Goal: Transaction & Acquisition: Purchase product/service

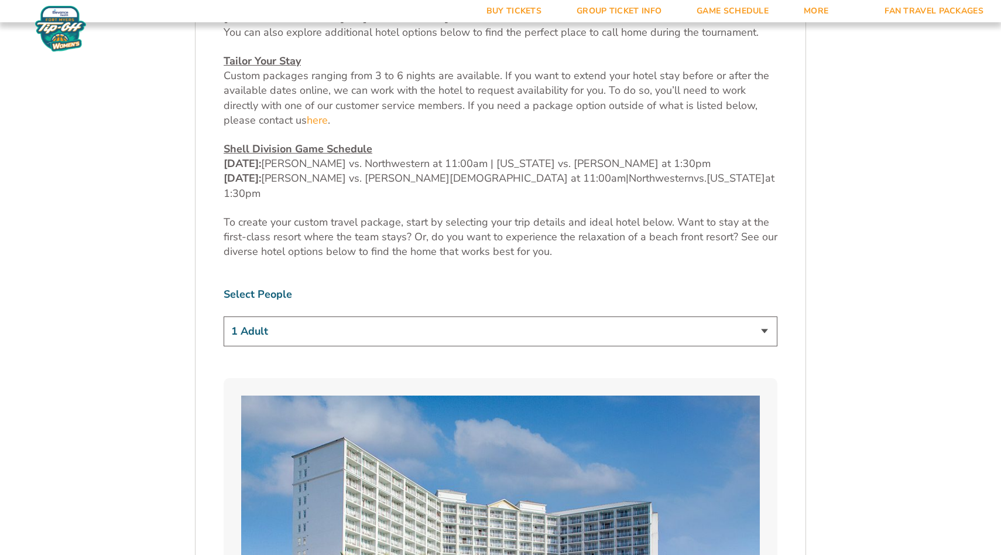
scroll to position [648, 0]
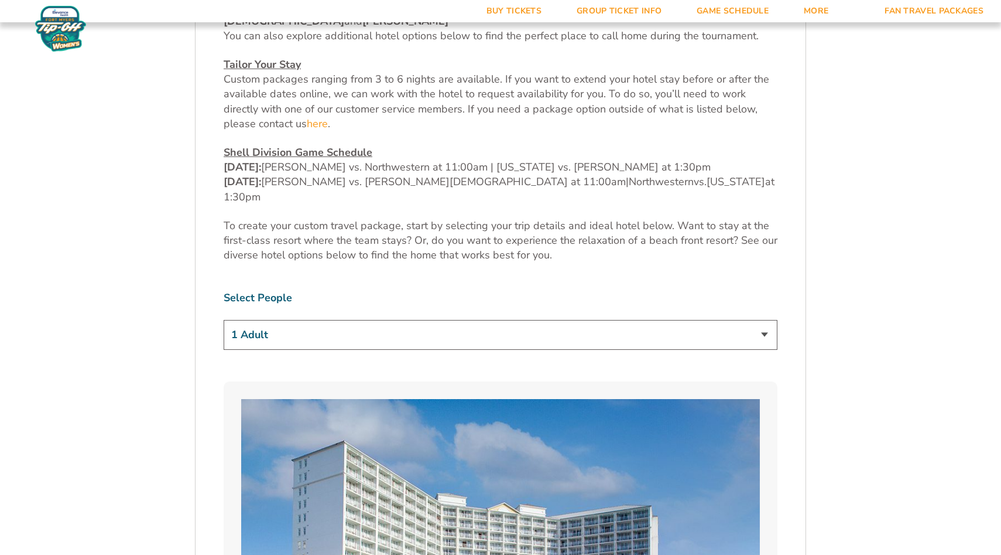
click at [764, 320] on select "1 Adult 2 Adults 3 Adults 4 Adults 2 Adults + 1 Child 2 Adults + 2 Children 2 A…" at bounding box center [501, 335] width 554 height 30
select select "2 Adults"
click at [224, 320] on select "1 Adult 2 Adults 3 Adults 4 Adults 2 Adults + 1 Child 2 Adults + 2 Children 2 A…" at bounding box center [501, 335] width 554 height 30
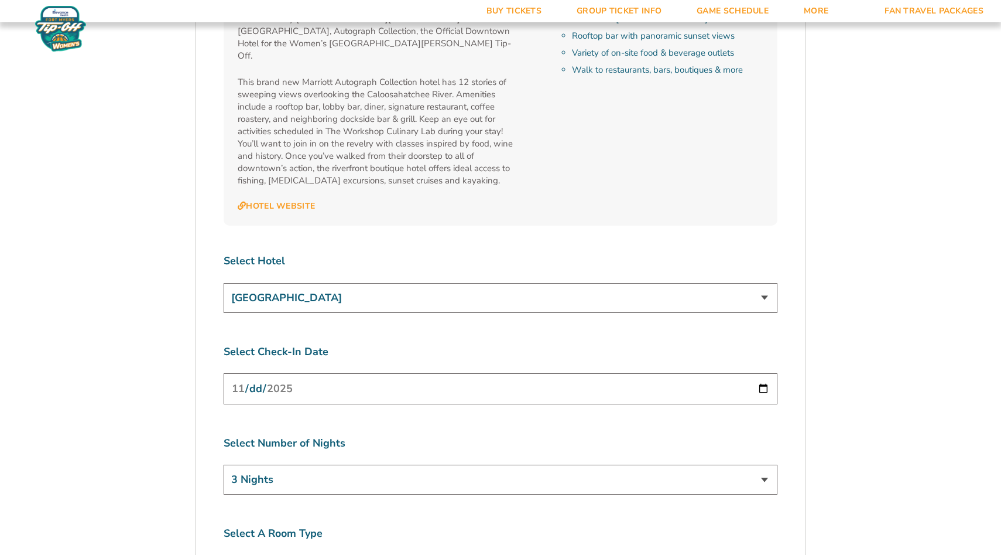
scroll to position [4323, 0]
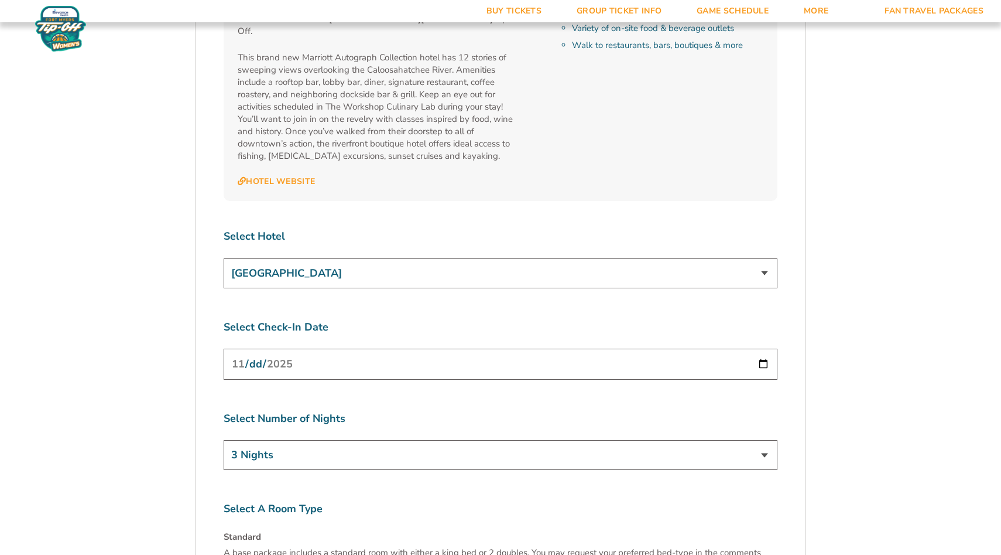
click at [764, 258] on select "[GEOGRAPHIC_DATA] [GEOGRAPHIC_DATA] at [GEOGRAPHIC_DATA] [GEOGRAPHIC_DATA] [GEO…" at bounding box center [501, 273] width 554 height 30
click at [224, 258] on select "[GEOGRAPHIC_DATA] [GEOGRAPHIC_DATA] at [GEOGRAPHIC_DATA] [GEOGRAPHIC_DATA] [GEO…" at bounding box center [501, 273] width 554 height 30
click at [767, 440] on select "3 Nights 4 Nights 5 Nights 6 Nights" at bounding box center [501, 455] width 554 height 30
click at [224, 440] on select "3 Nights 4 Nights 5 Nights 6 Nights" at bounding box center [501, 455] width 554 height 30
click at [764, 440] on select "3 Nights 4 Nights 5 Nights 6 Nights" at bounding box center [501, 455] width 554 height 30
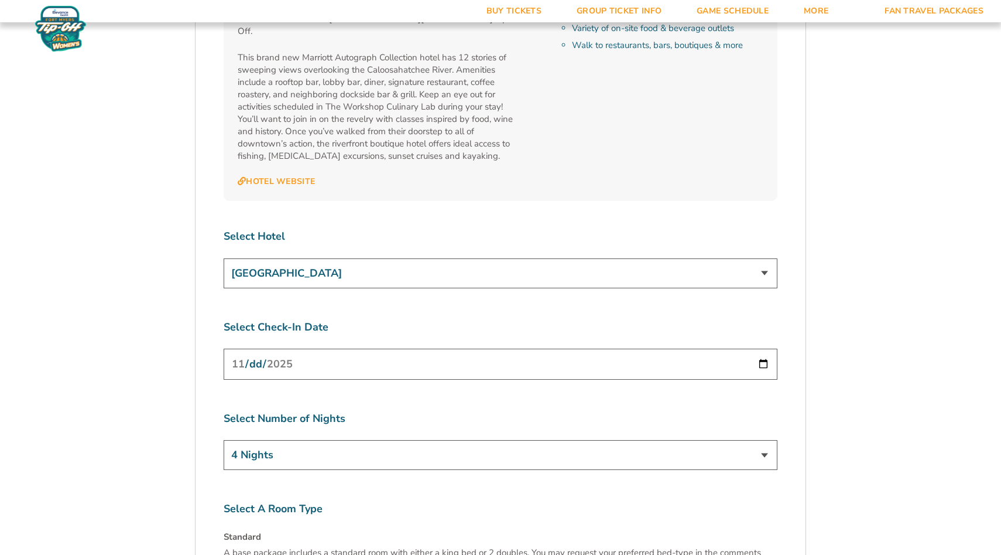
select select "3 Nights"
click at [224, 440] on select "3 Nights 4 Nights 5 Nights 6 Nights" at bounding box center [501, 455] width 554 height 30
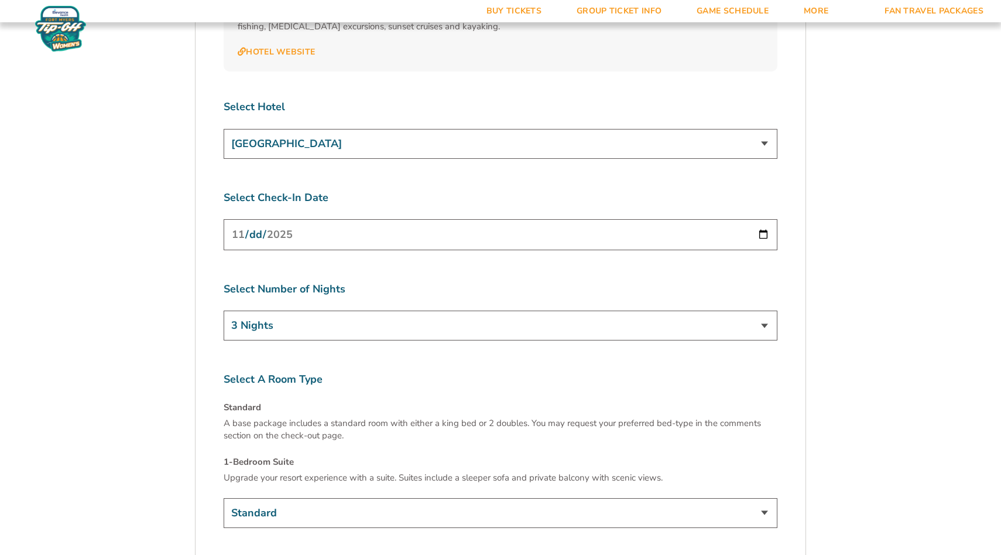
scroll to position [4482, 0]
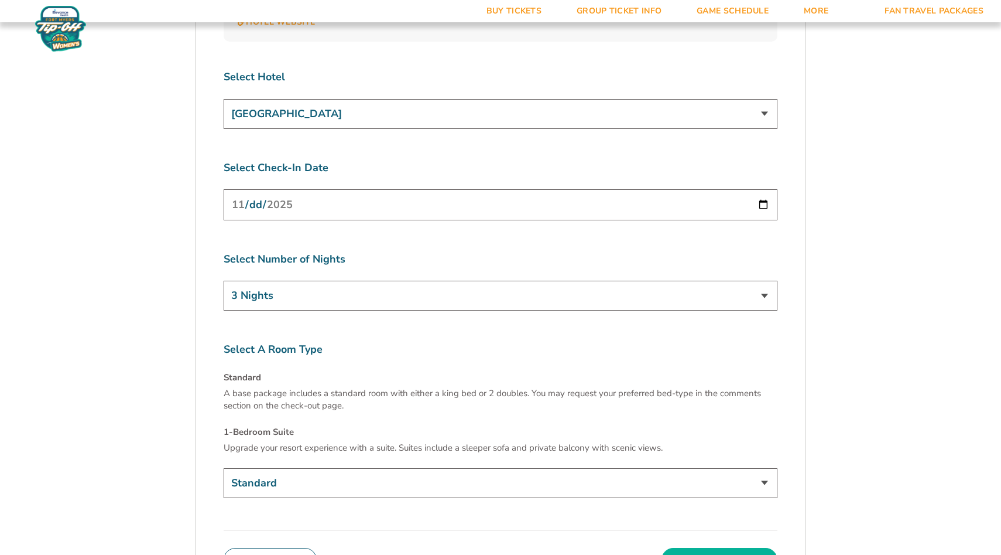
click at [739, 548] on button "Continue To Seats" at bounding box center [720, 559] width 116 height 23
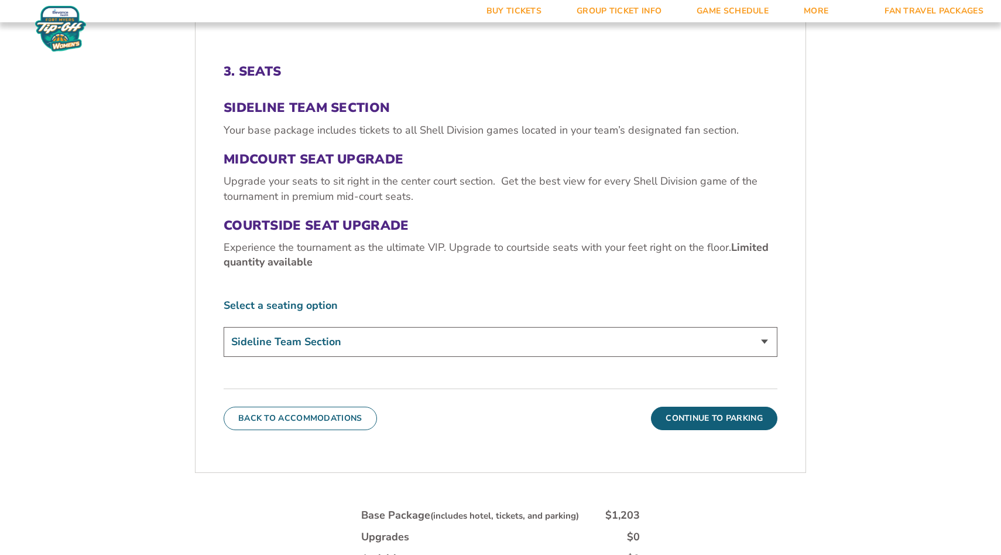
scroll to position [449, 0]
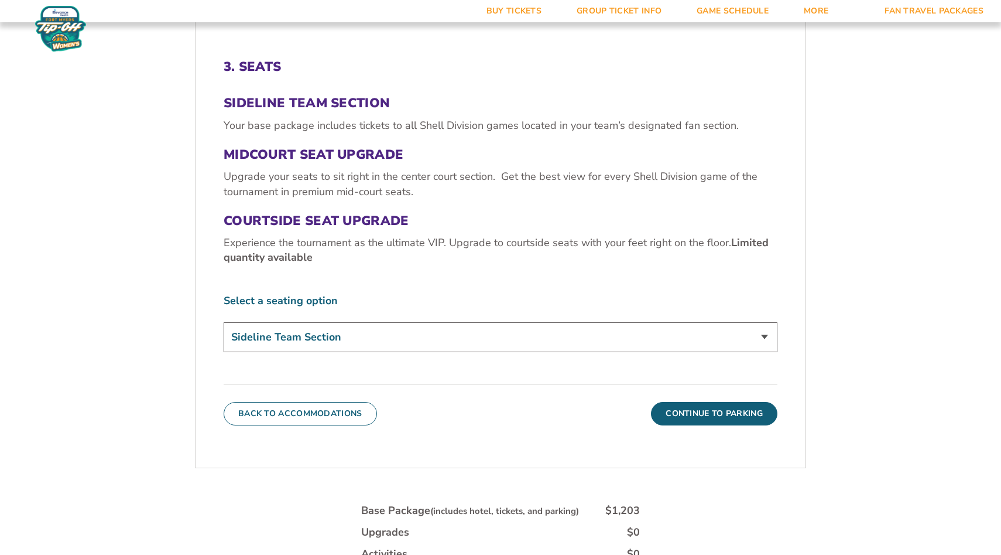
click at [771, 322] on select "Sideline Team Section Midcourt Seat Upgrade (+$70 per person) Courtside Seat Up…" at bounding box center [501, 337] width 554 height 30
click at [224, 322] on select "Sideline Team Section Midcourt Seat Upgrade (+$70 per person) Courtside Seat Up…" at bounding box center [501, 337] width 554 height 30
click at [762, 322] on select "Sideline Team Section Midcourt Seat Upgrade (+$70 per person) Courtside Seat Up…" at bounding box center [501, 337] width 554 height 30
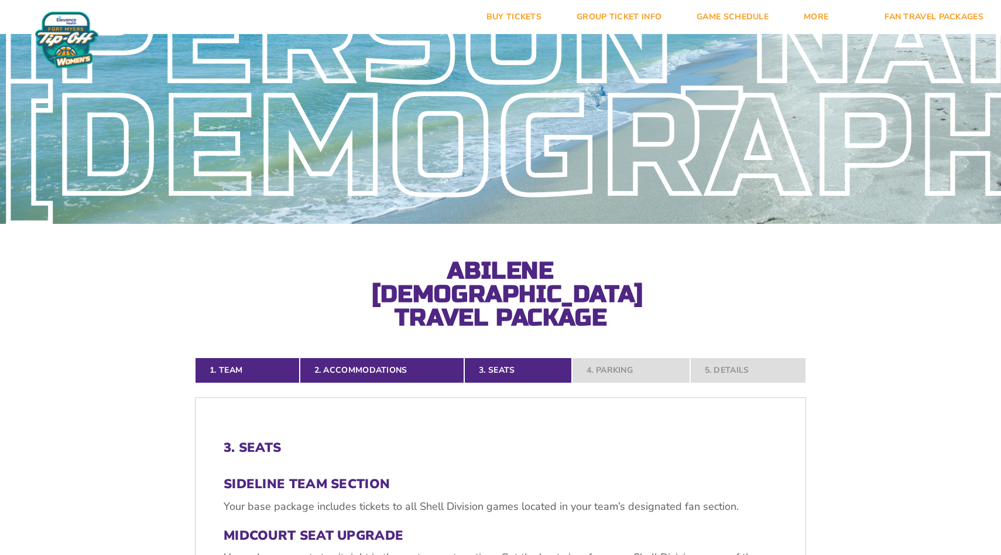
scroll to position [0, 0]
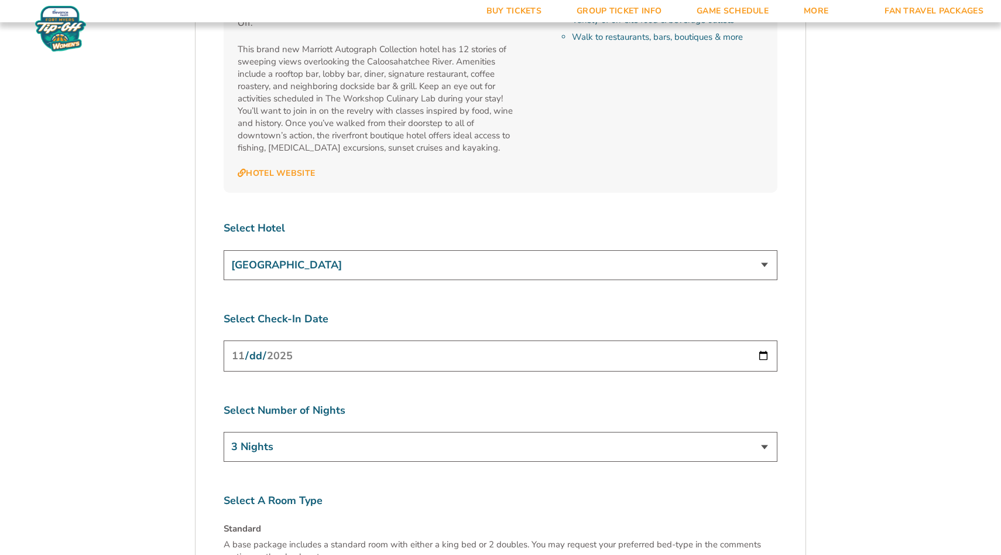
scroll to position [4333, 0]
click at [745, 338] on input "[DATE]" at bounding box center [501, 353] width 554 height 31
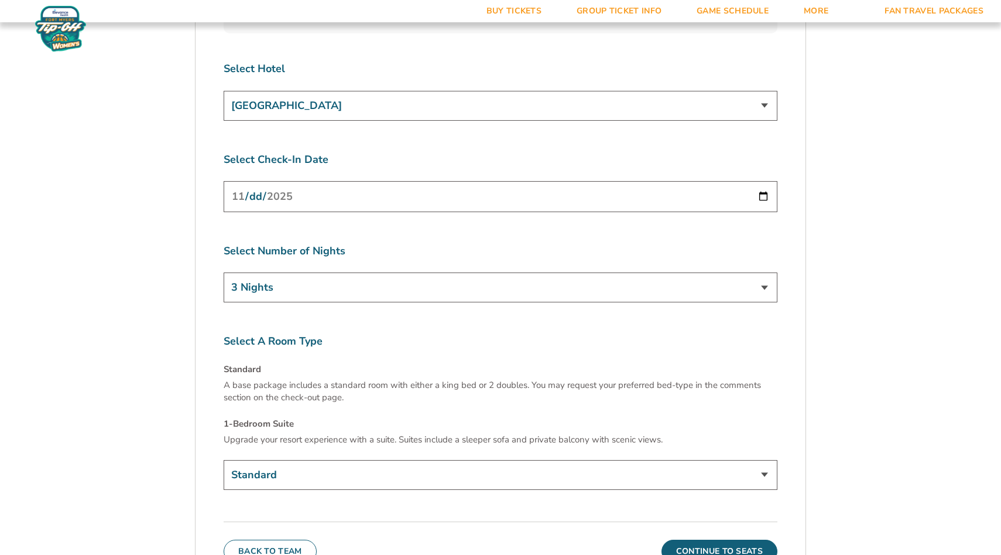
scroll to position [4491, 0]
click at [732, 539] on button "Continue To Seats" at bounding box center [720, 550] width 116 height 23
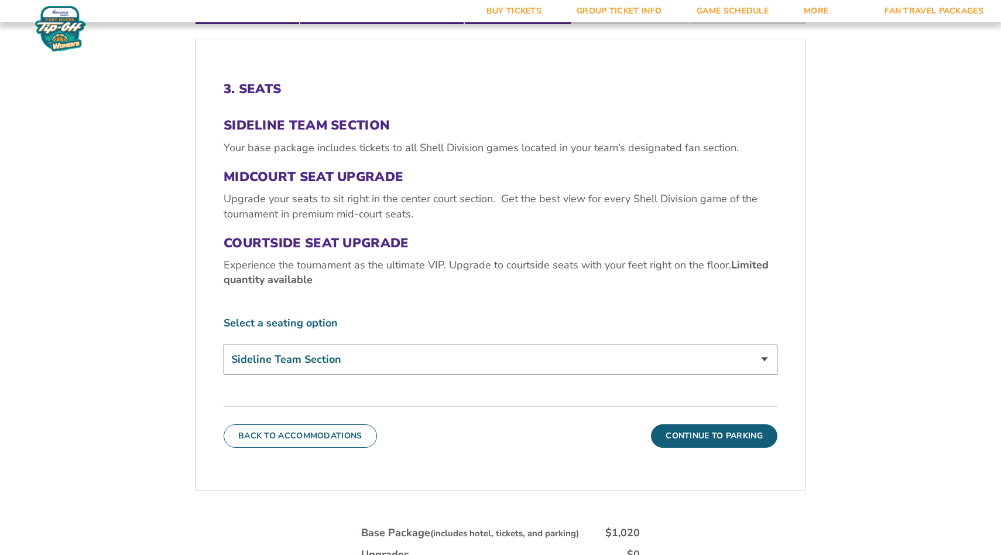
scroll to position [427, 0]
click at [764, 344] on select "Sideline Team Section Midcourt Seat Upgrade (+$70 per person) Courtside Seat Up…" at bounding box center [501, 359] width 554 height 30
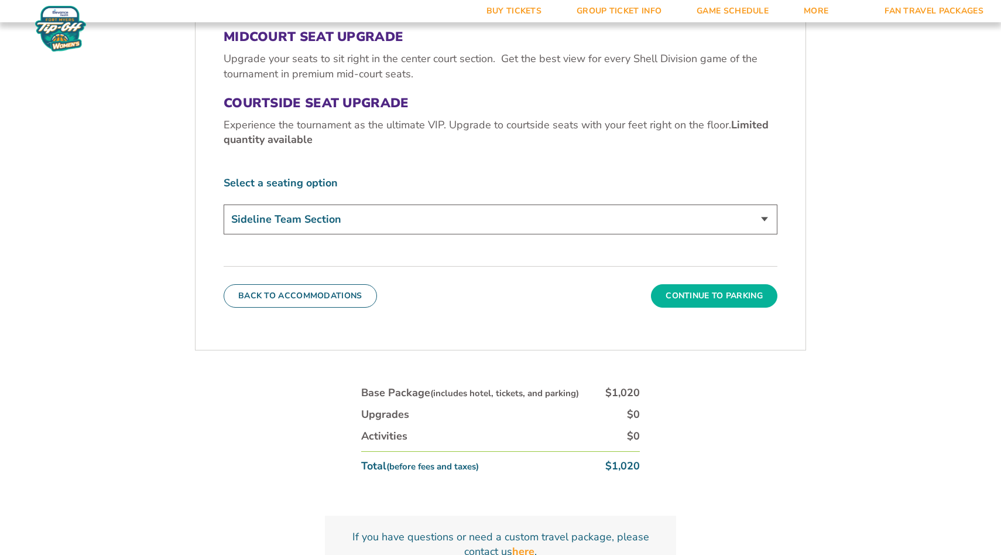
scroll to position [557, 0]
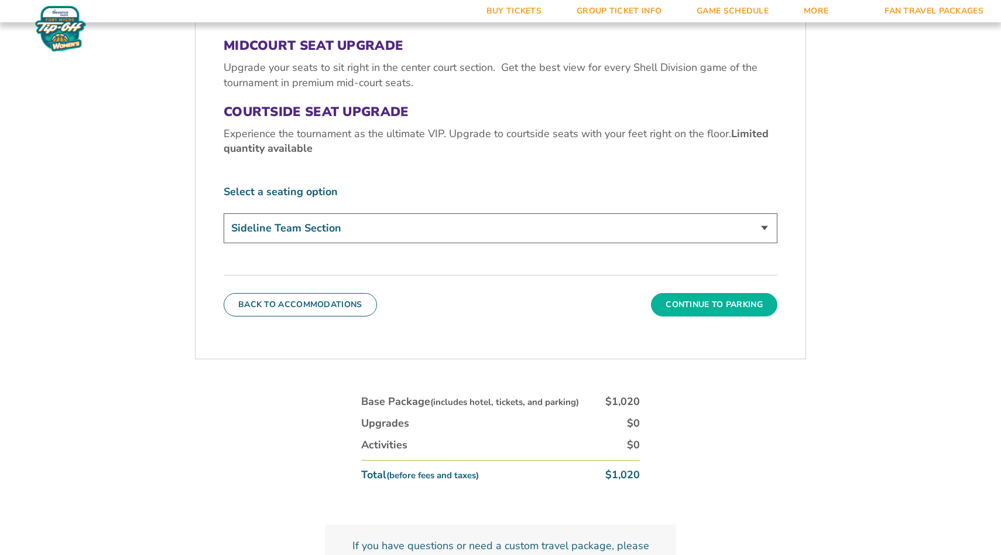
click at [735, 293] on button "Continue To Parking" at bounding box center [714, 304] width 126 height 23
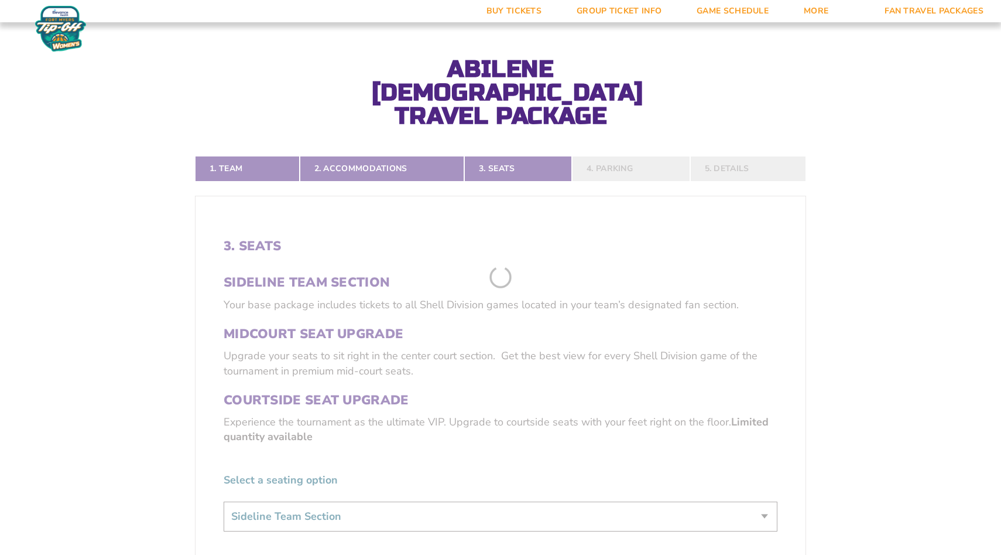
scroll to position [262, 0]
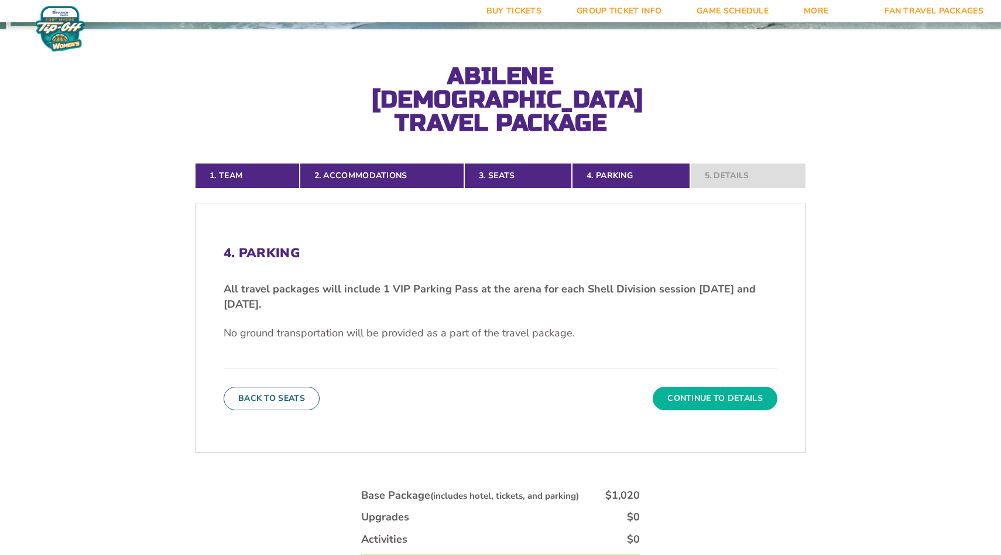
click at [744, 386] on button "Continue To Details" at bounding box center [715, 397] width 125 height 23
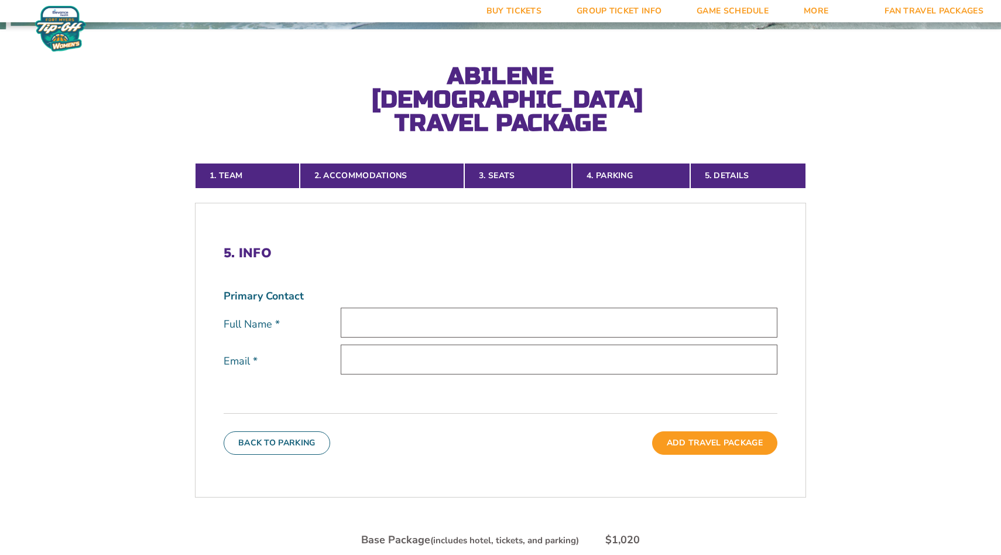
click at [384, 307] on input "text" at bounding box center [559, 322] width 437 height 30
type input "Myah Stone"
click at [367, 344] on input "email" at bounding box center [559, 359] width 437 height 30
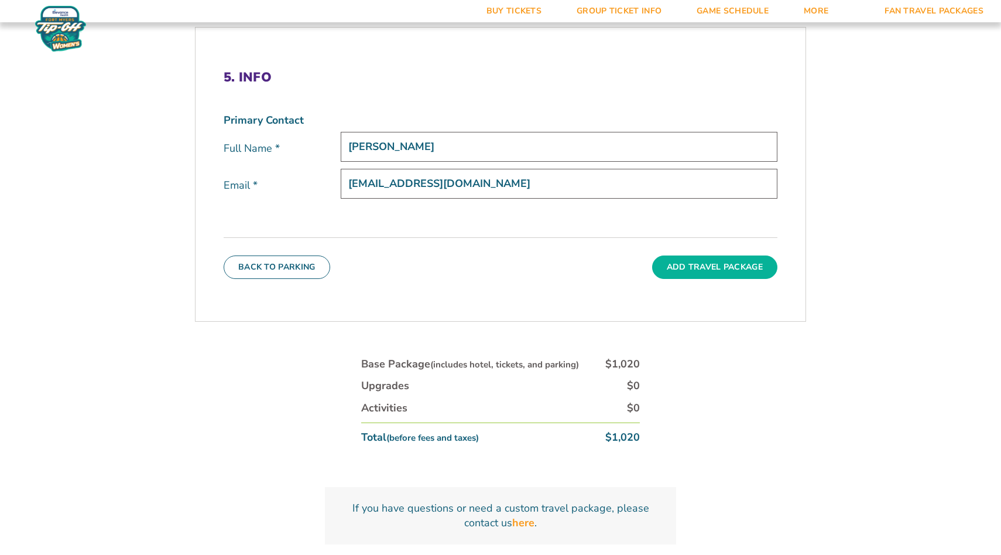
scroll to position [395, 0]
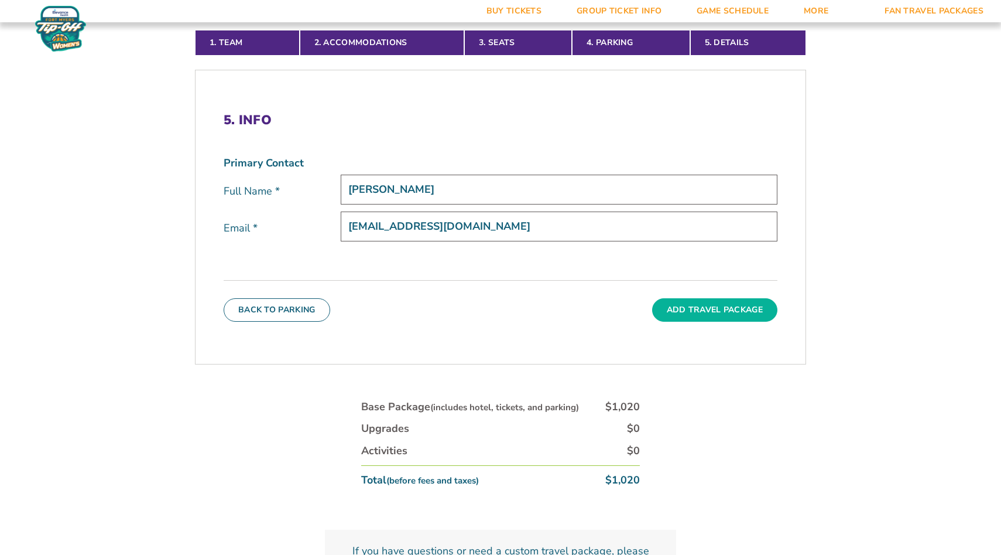
type input "myah_stone@aw.org"
click at [728, 298] on button "Add Travel Package" at bounding box center [714, 309] width 125 height 23
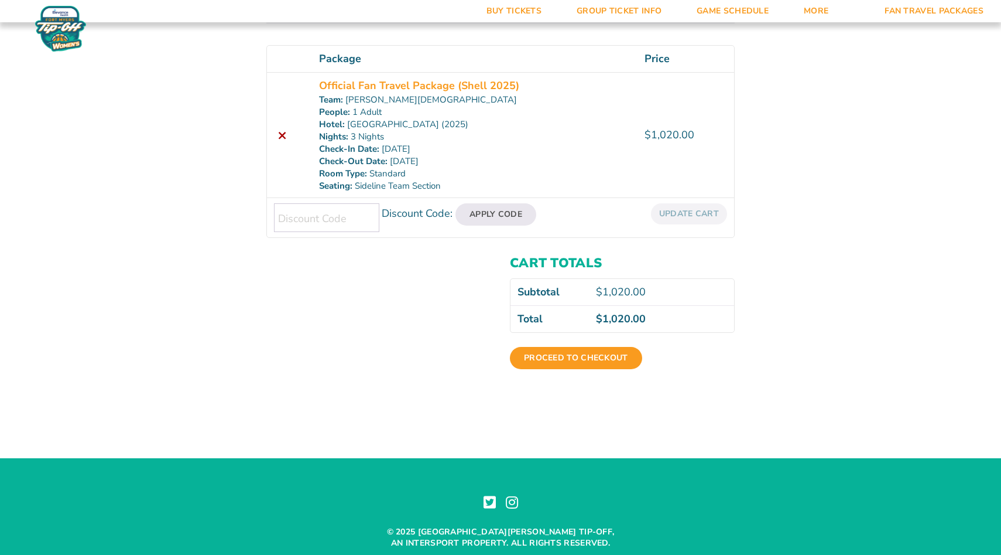
scroll to position [184, 0]
